Goal: Check status

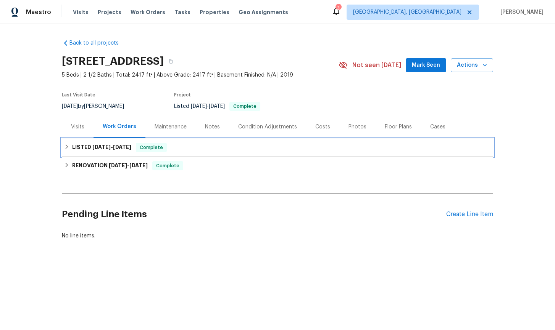
click at [68, 148] on icon at bounding box center [66, 146] width 5 height 5
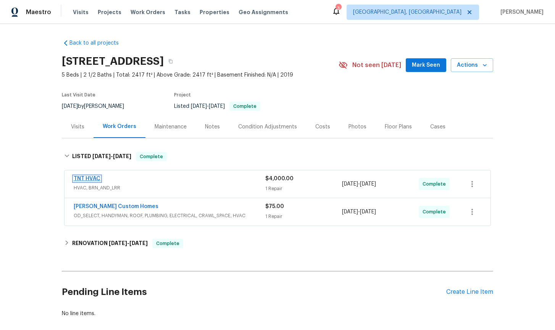
click at [92, 180] on link "TNT HVAC" at bounding box center [87, 178] width 27 height 5
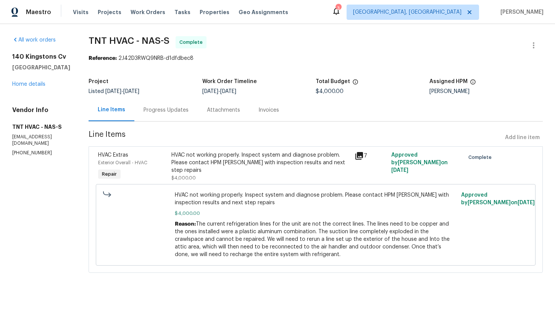
click at [167, 110] on div "Progress Updates" at bounding box center [165, 110] width 45 height 8
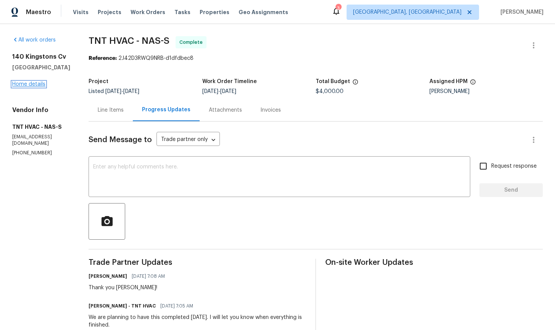
click at [35, 87] on link "Home details" at bounding box center [28, 84] width 33 height 5
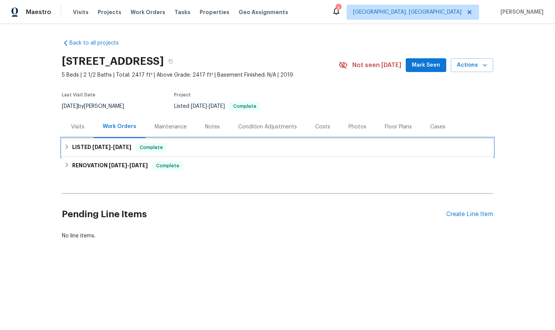
click at [66, 148] on icon at bounding box center [66, 146] width 5 height 5
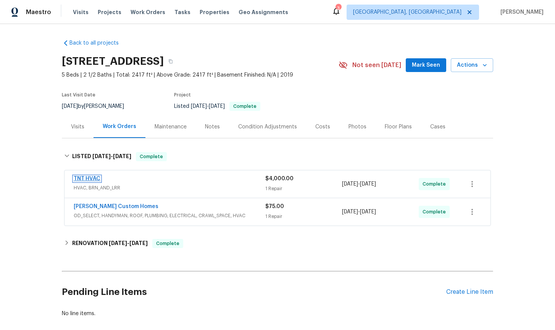
click at [89, 177] on link "TNT HVAC" at bounding box center [87, 178] width 27 height 5
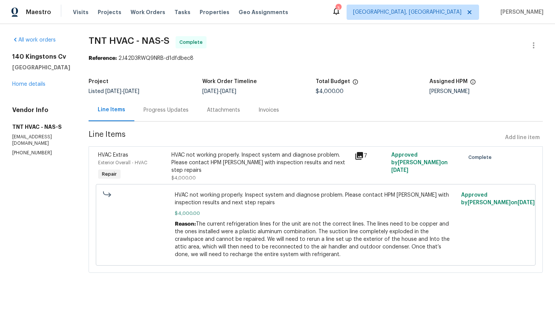
click at [164, 113] on div "Progress Updates" at bounding box center [165, 110] width 45 height 8
